Goal: Transaction & Acquisition: Book appointment/travel/reservation

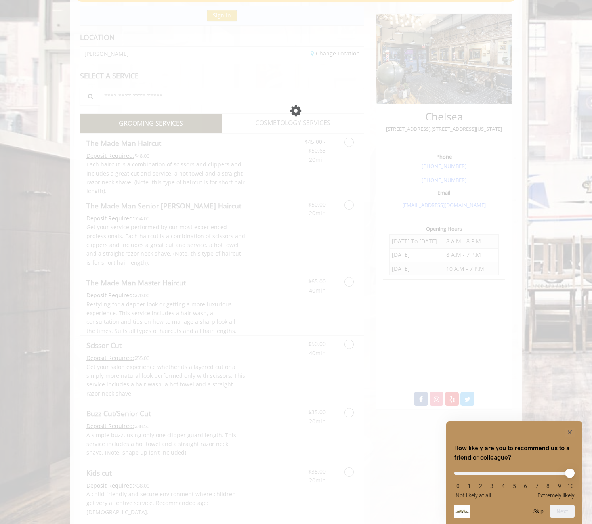
scroll to position [90, 0]
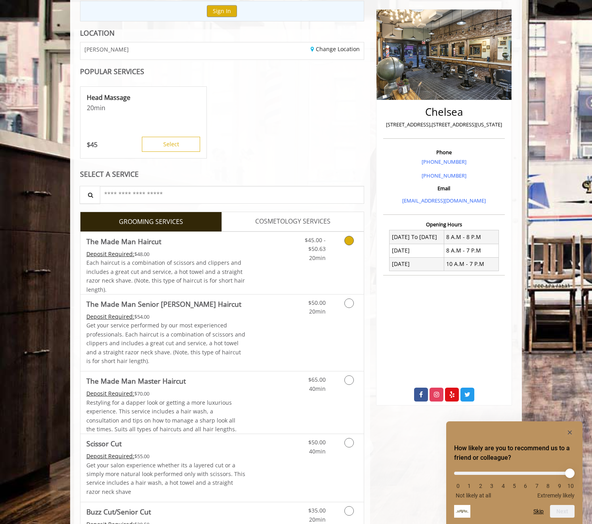
click at [267, 263] on link "Discounted Price" at bounding box center [269, 263] width 47 height 62
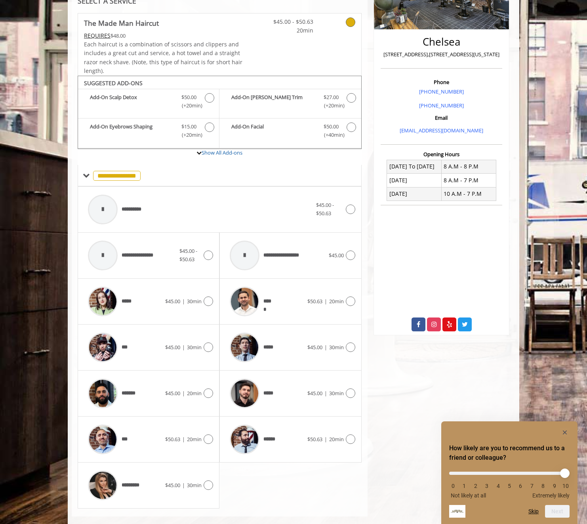
scroll to position [172, 0]
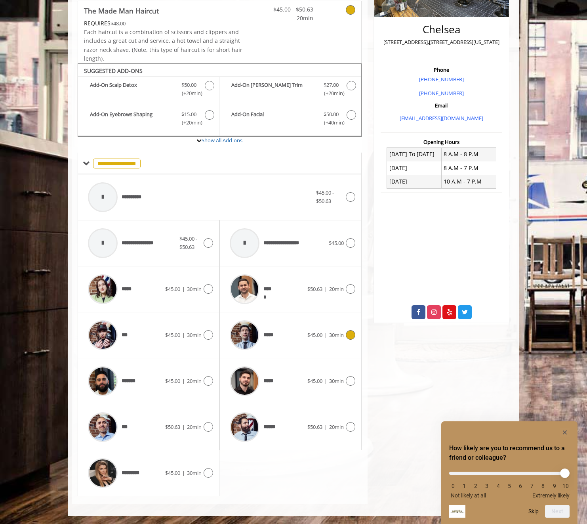
click at [282, 337] on div "*****" at bounding box center [266, 335] width 81 height 38
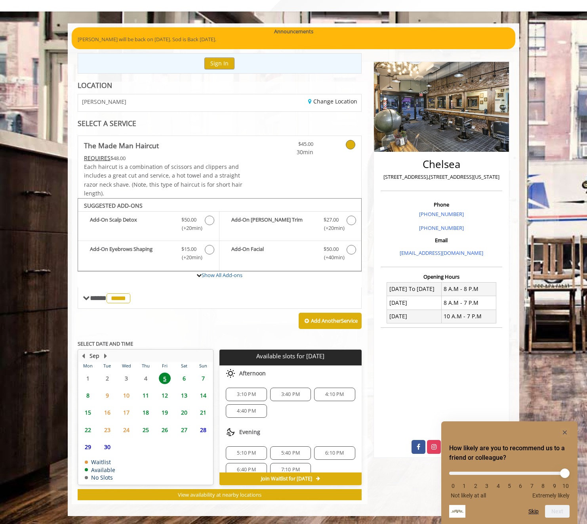
scroll to position [2, 0]
click at [234, 390] on span "3:10 PM" at bounding box center [246, 392] width 34 height 6
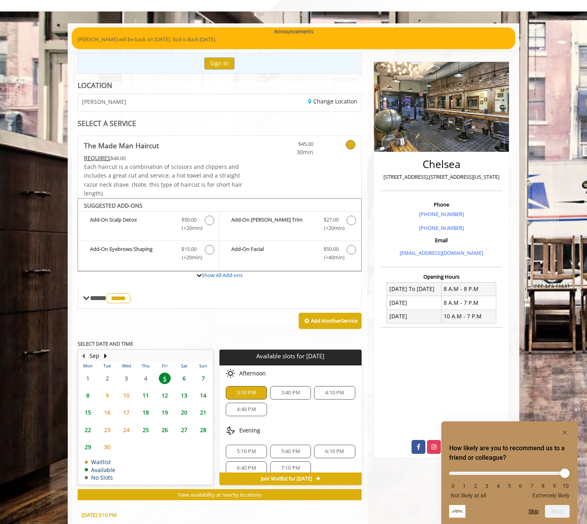
scroll to position [181, 0]
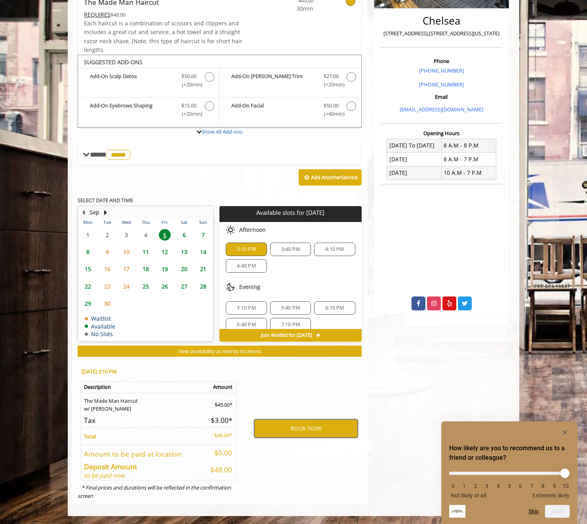
click at [311, 429] on button "BOOK NOW" at bounding box center [305, 428] width 103 height 18
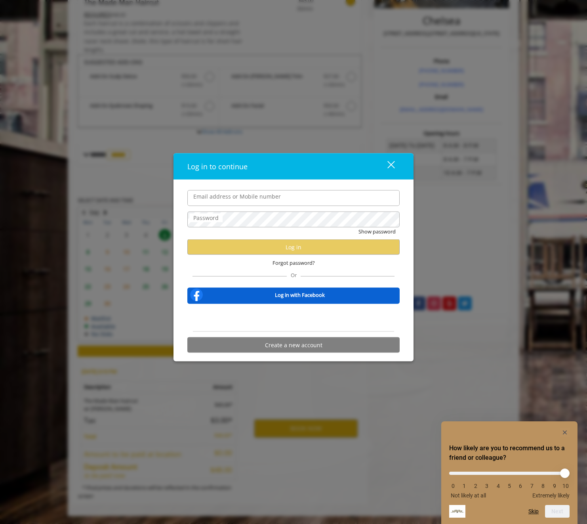
type input "**********"
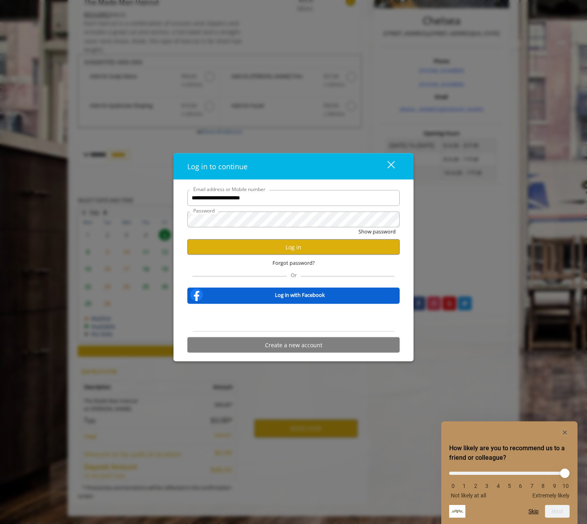
scroll to position [0, 0]
click at [291, 248] on button "Log in" at bounding box center [293, 246] width 212 height 15
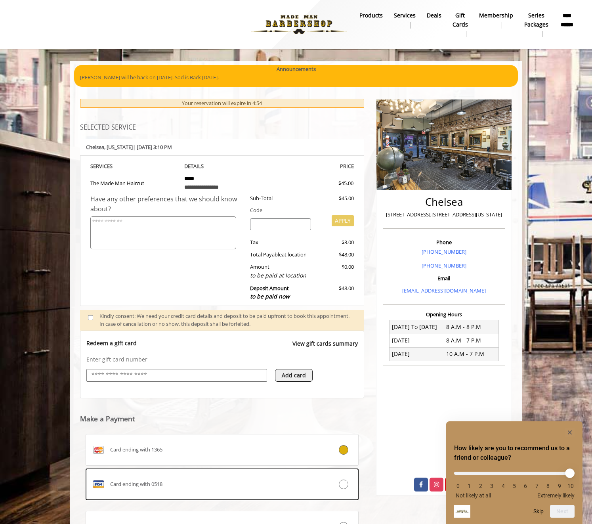
scroll to position [76, 0]
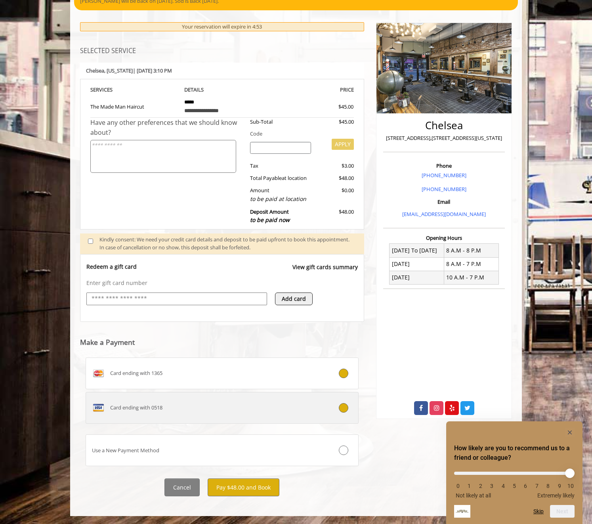
click at [266, 410] on div "Card ending with 0518" at bounding box center [199, 407] width 227 height 13
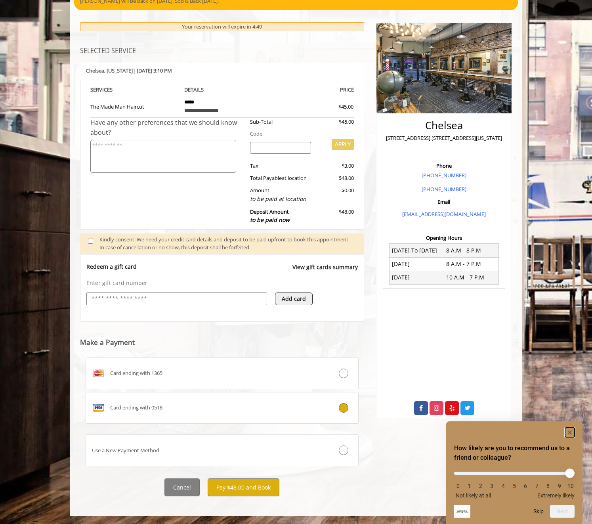
drag, startPoint x: 567, startPoint y: 435, endPoint x: 561, endPoint y: 435, distance: 6.0
click at [566, 435] on rect "Hide survey" at bounding box center [570, 432] width 10 height 10
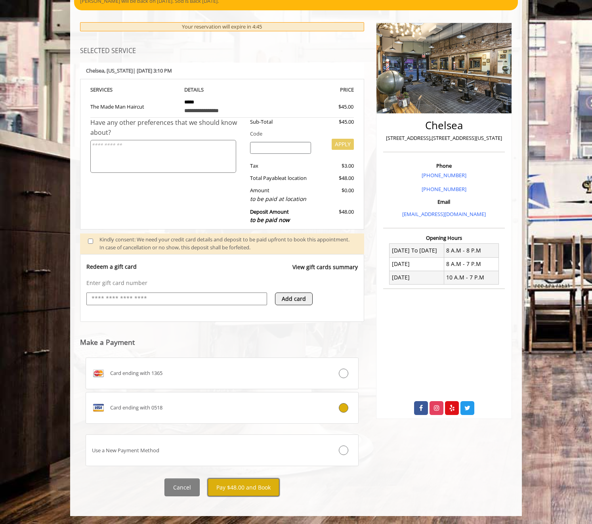
click at [254, 490] on button "Pay $48.00 and Book" at bounding box center [244, 487] width 72 height 18
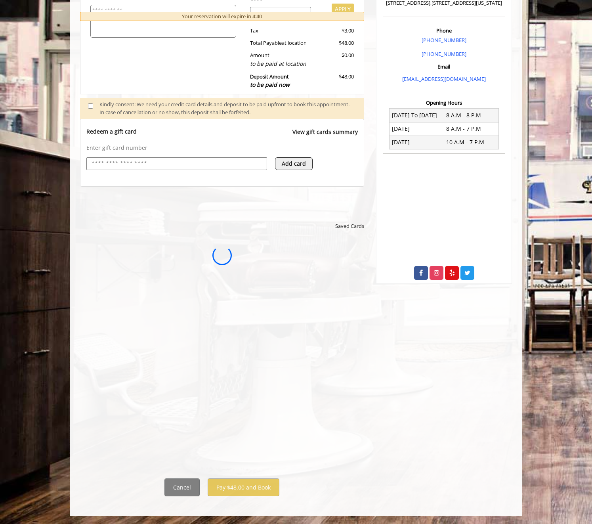
scroll to position [0, 0]
